Goal: Contribute content

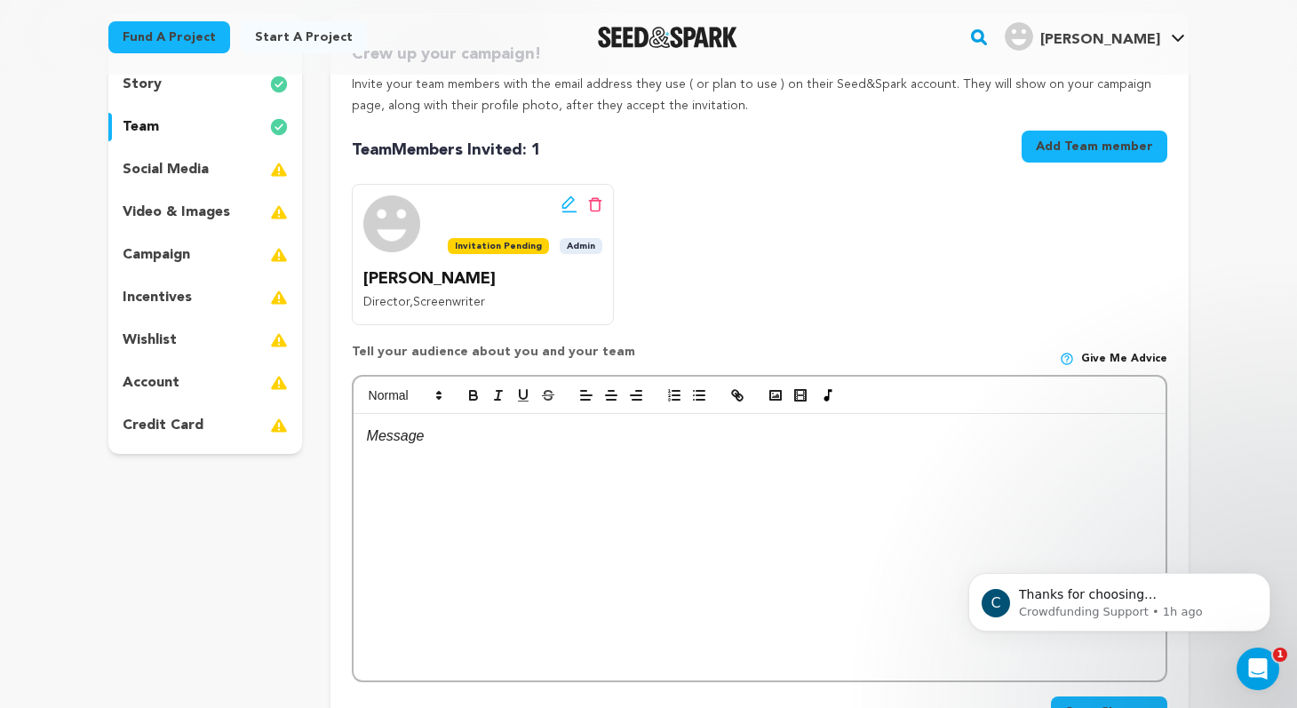
scroll to position [116, 0]
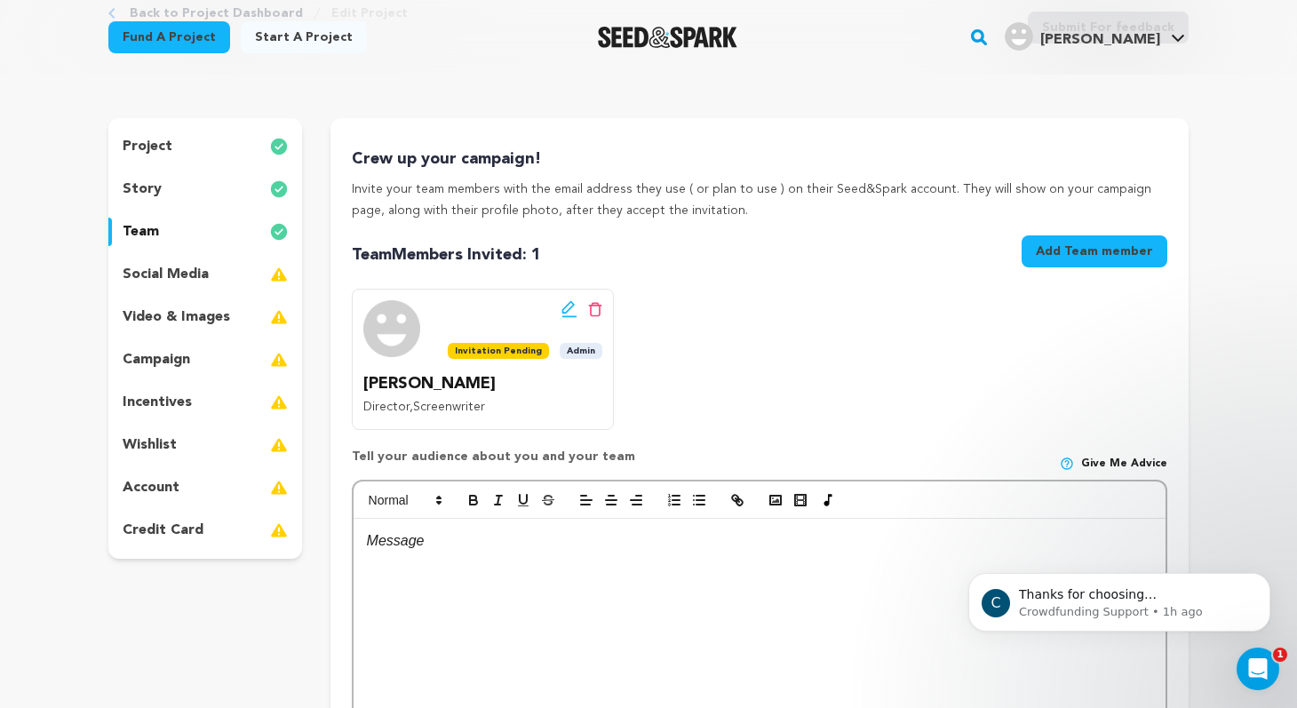
click at [214, 274] on div "social media" at bounding box center [205, 274] width 194 height 28
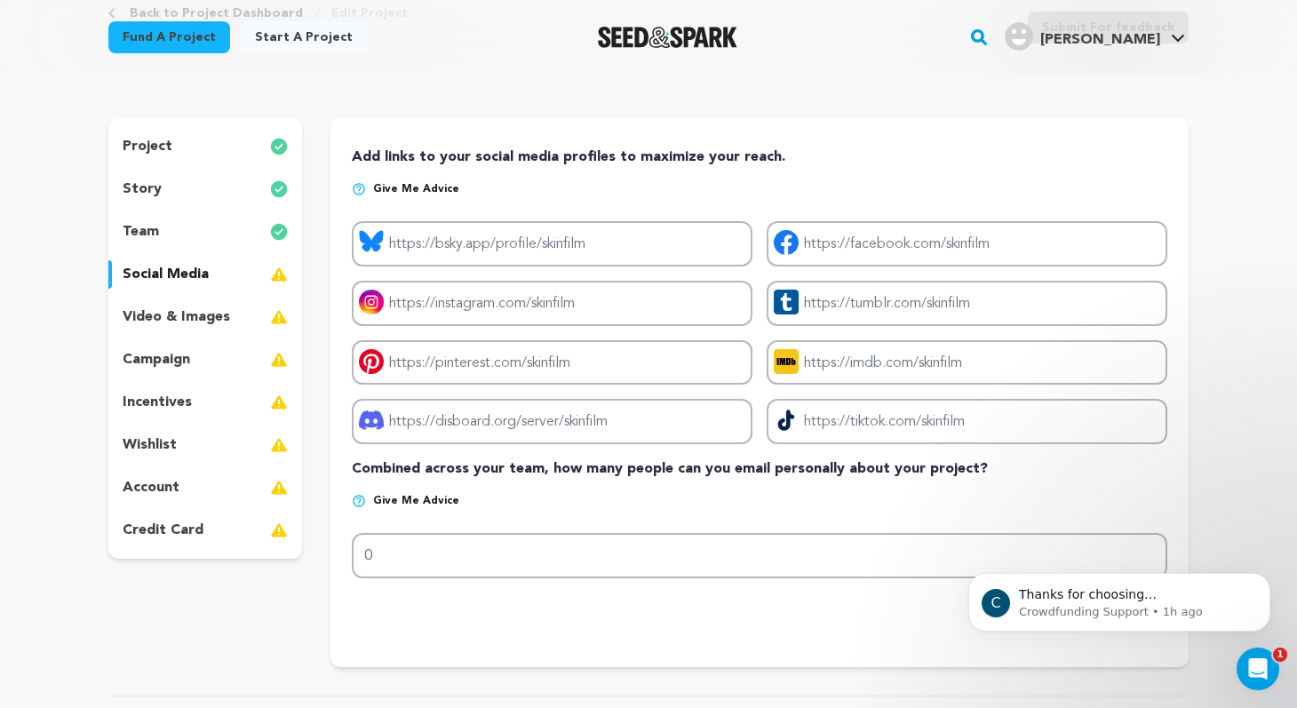
click at [221, 319] on p "video & images" at bounding box center [176, 316] width 107 height 21
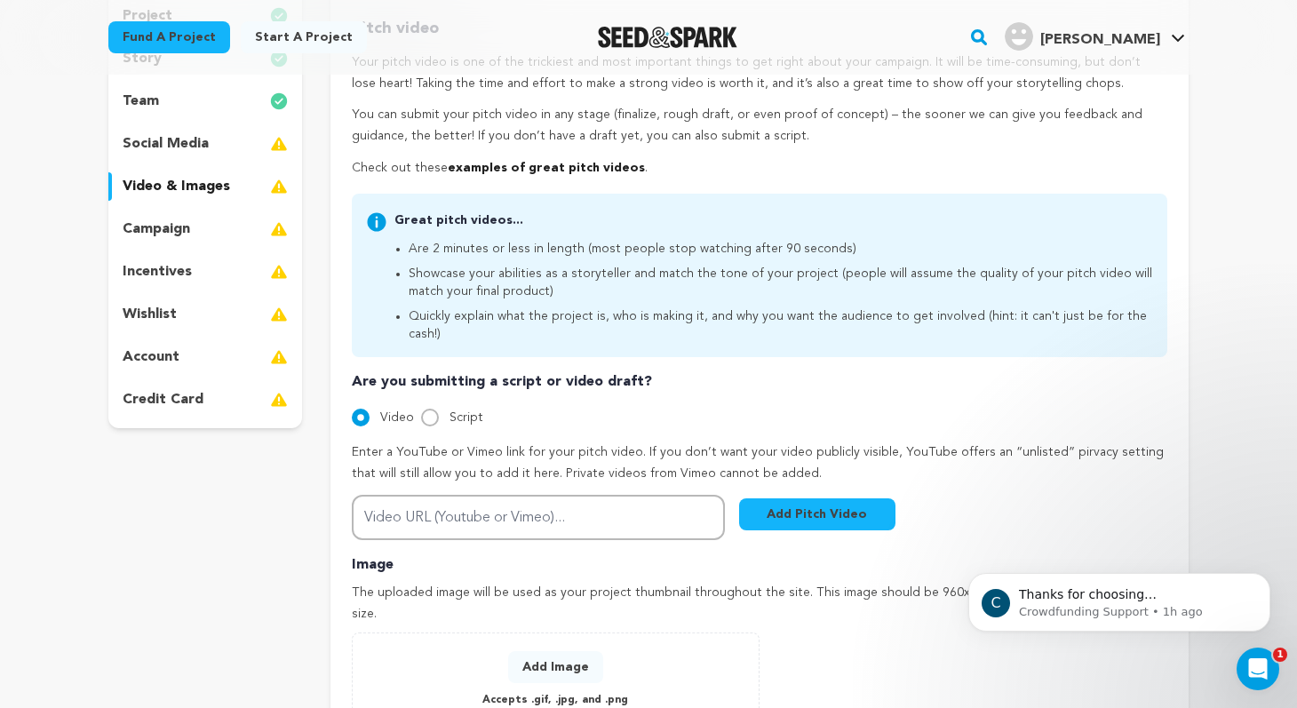
scroll to position [251, 0]
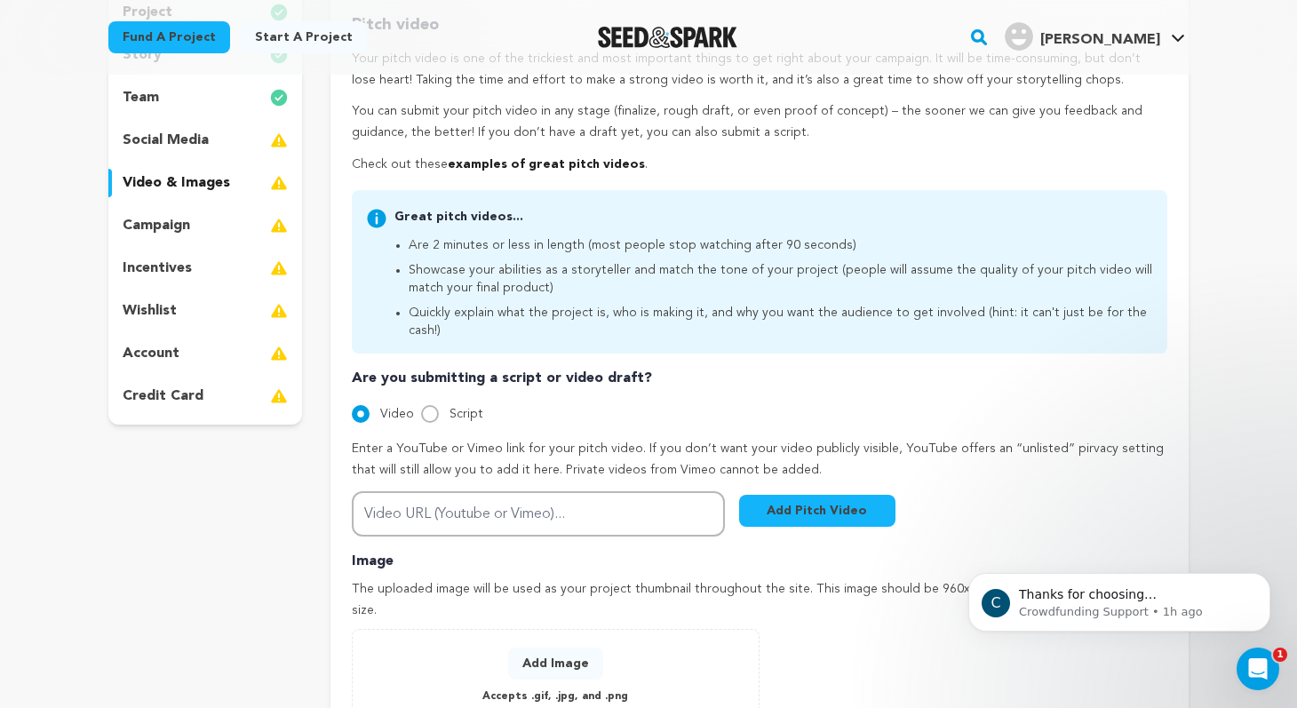
drag, startPoint x: 1157, startPoint y: 311, endPoint x: 387, endPoint y: 211, distance: 775.7
click at [387, 211] on div "Great pitch videos... Are 2 minutes or less in length (most people stop watchin…" at bounding box center [759, 271] width 815 height 163
copy div "Great pitch videos... Are 2 minutes or less in length (most people stop watchin…"
click at [639, 249] on li "Are 2 minutes or less in length (most people stop watching after 90 seconds)" at bounding box center [781, 245] width 744 height 18
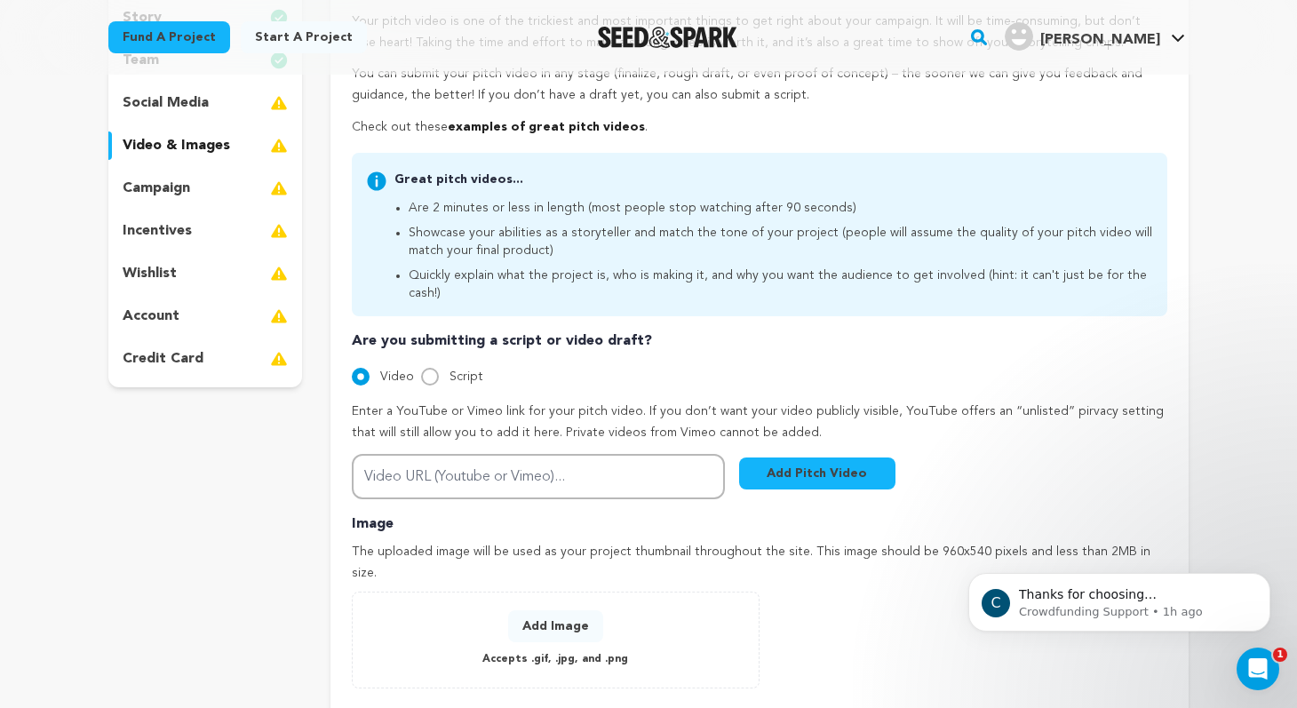
scroll to position [289, 0]
click at [425, 367] on input "Script" at bounding box center [430, 376] width 18 height 18
radio input "true"
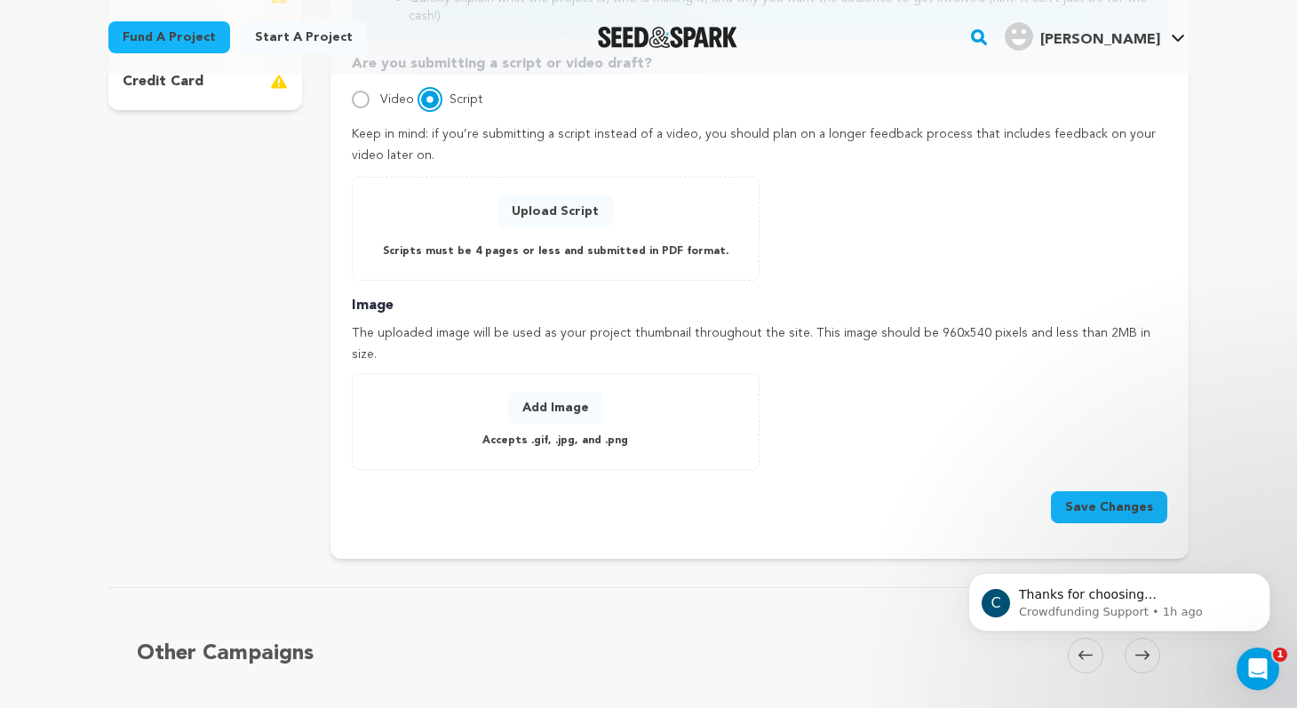
scroll to position [567, 0]
click at [566, 390] on button "Add Image" at bounding box center [555, 406] width 95 height 32
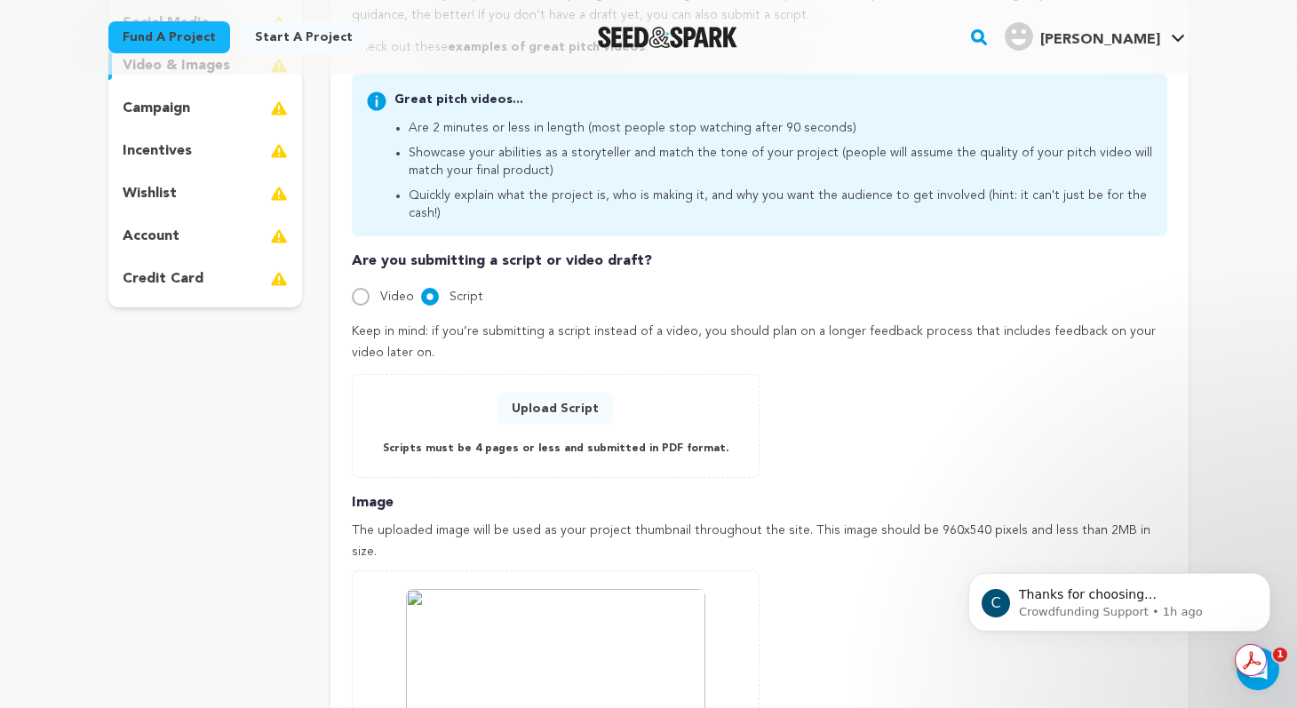
scroll to position [340, 0]
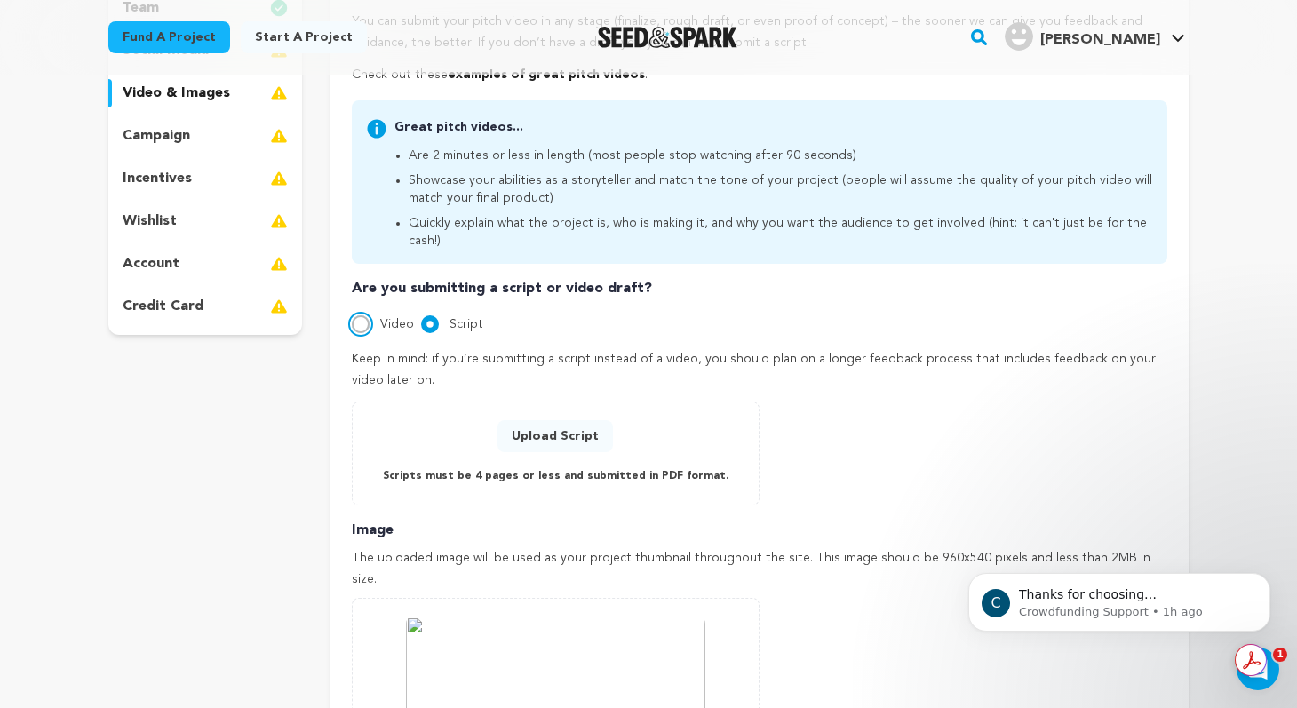
click at [363, 315] on input "Video" at bounding box center [361, 324] width 18 height 18
radio input "true"
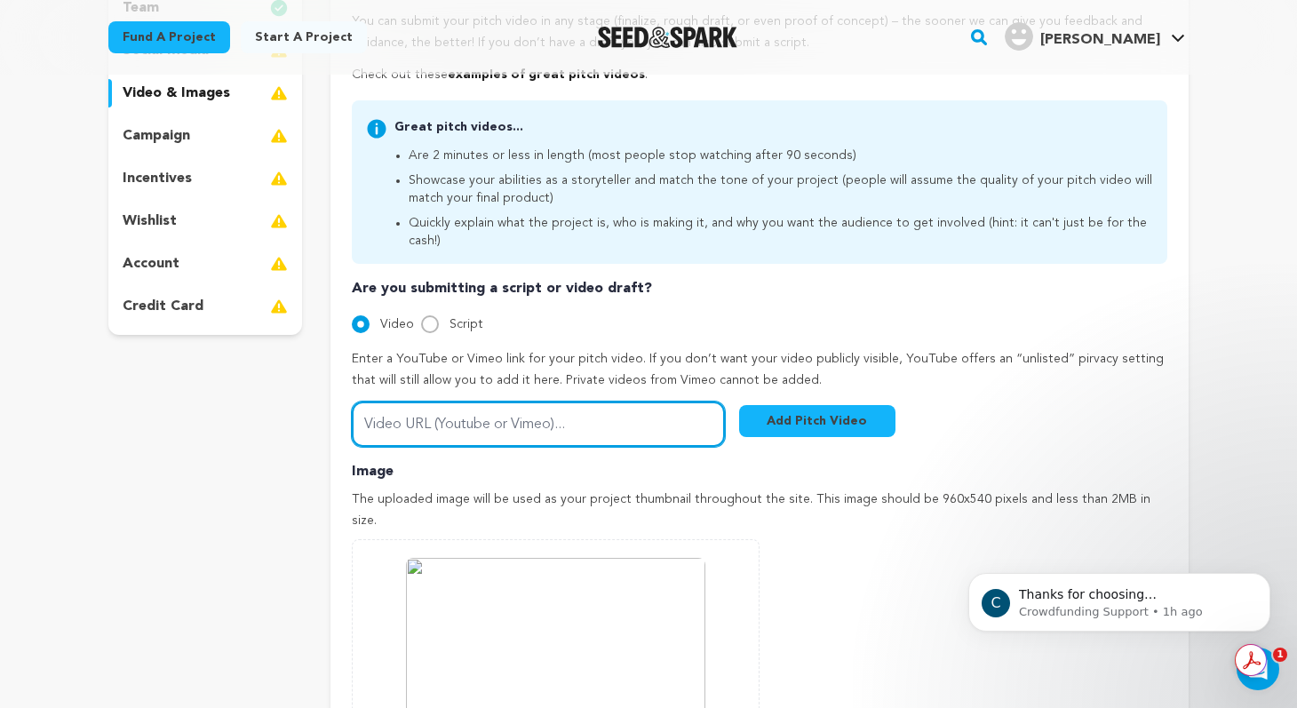
click at [606, 410] on input "Video URL (Youtube or Vimeo)..." at bounding box center [538, 424] width 373 height 45
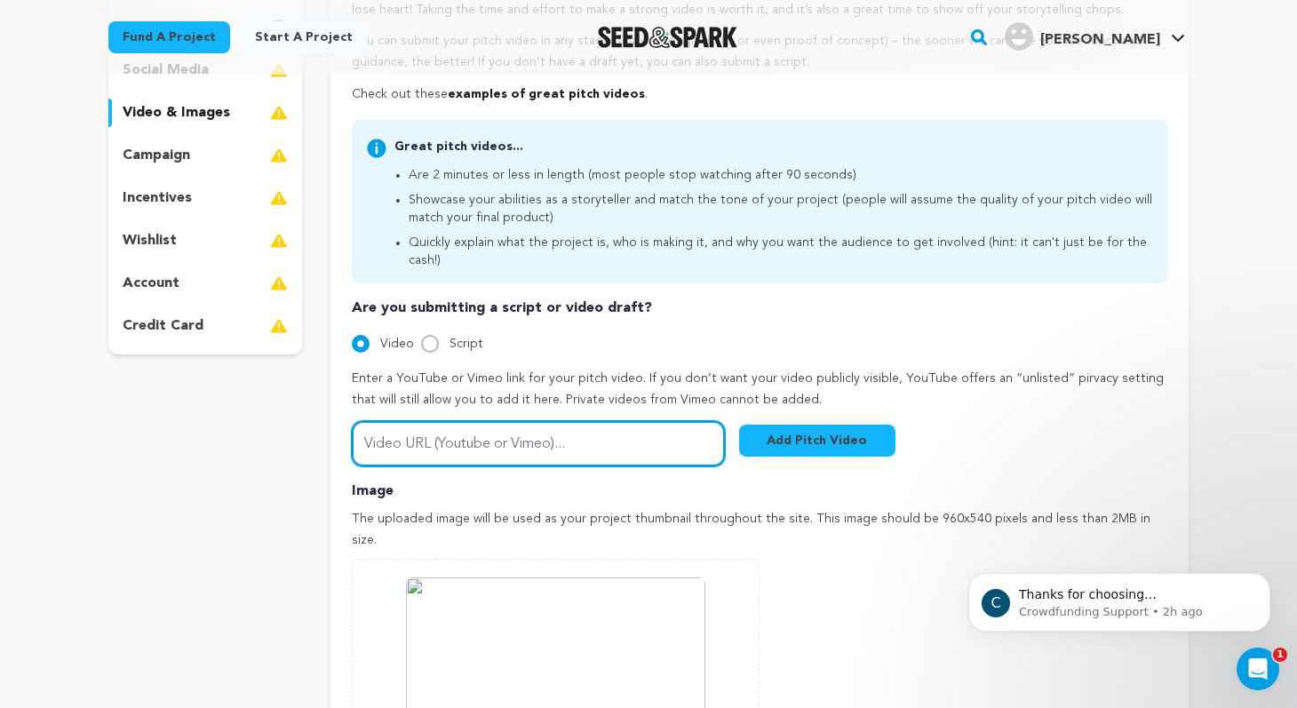
scroll to position [325, 0]
